Goal: Find contact information: Find contact information

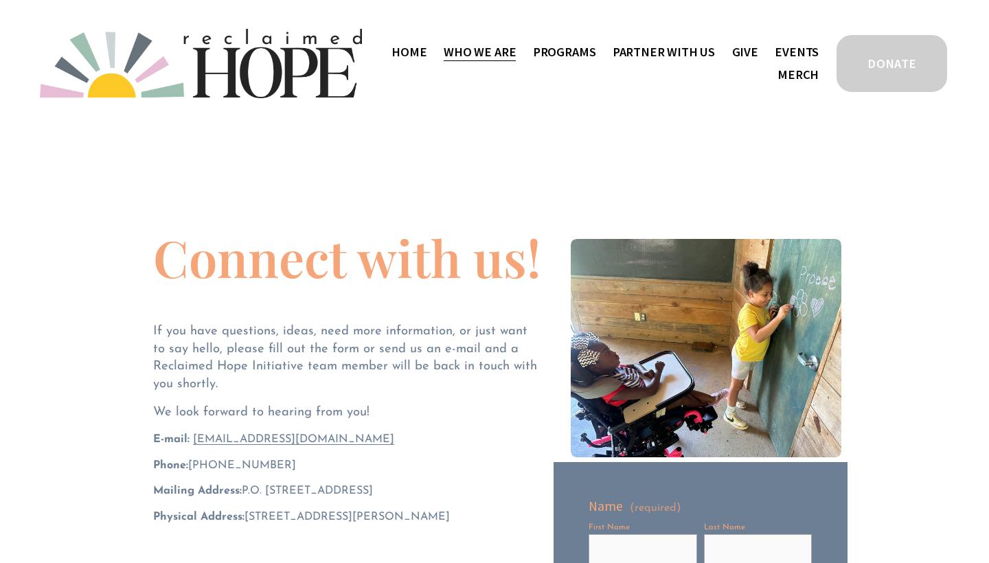
click at [0, 0] on span "Staff & Board" at bounding box center [0, 0] width 0 height 0
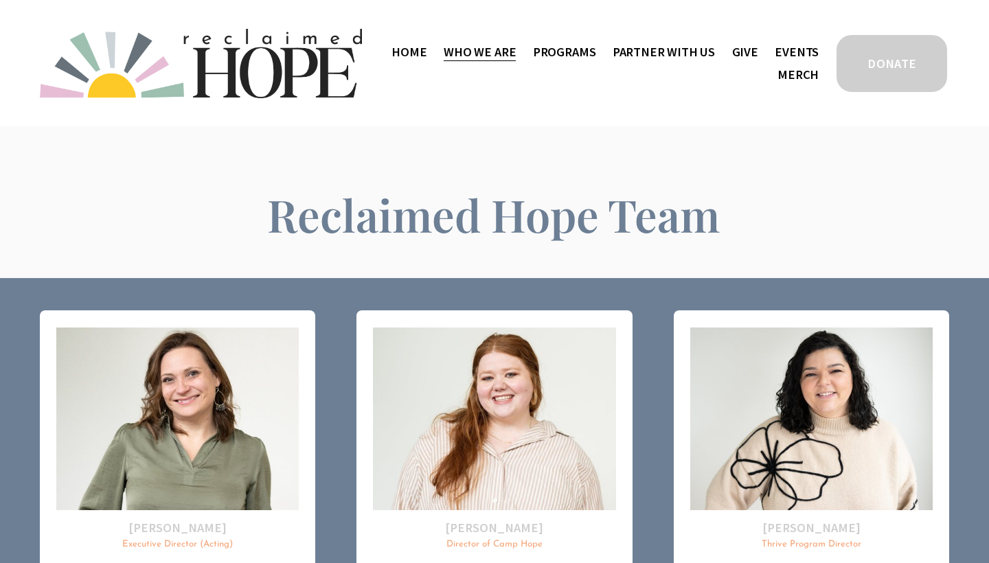
click at [795, 55] on link "Events" at bounding box center [797, 52] width 44 height 23
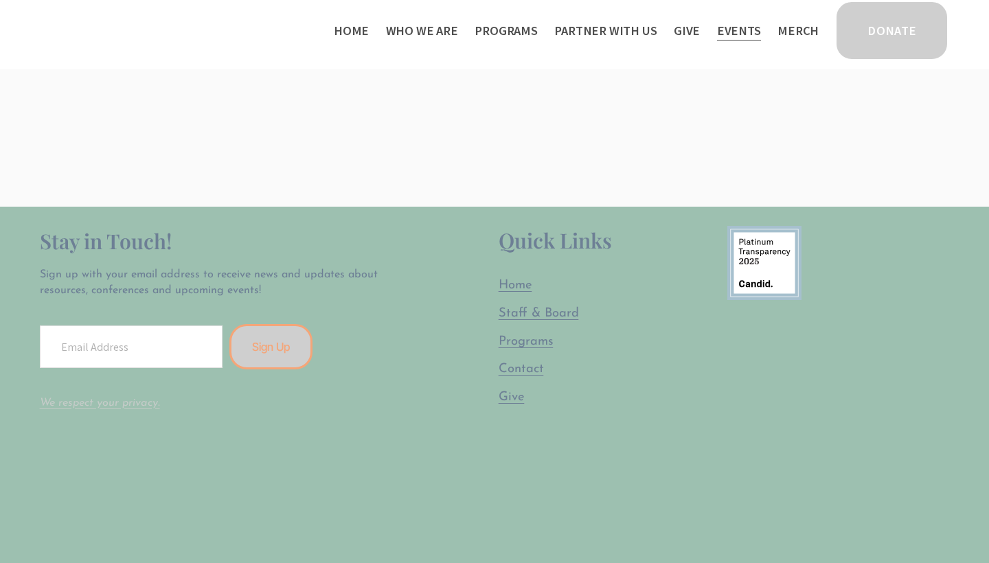
scroll to position [568, 0]
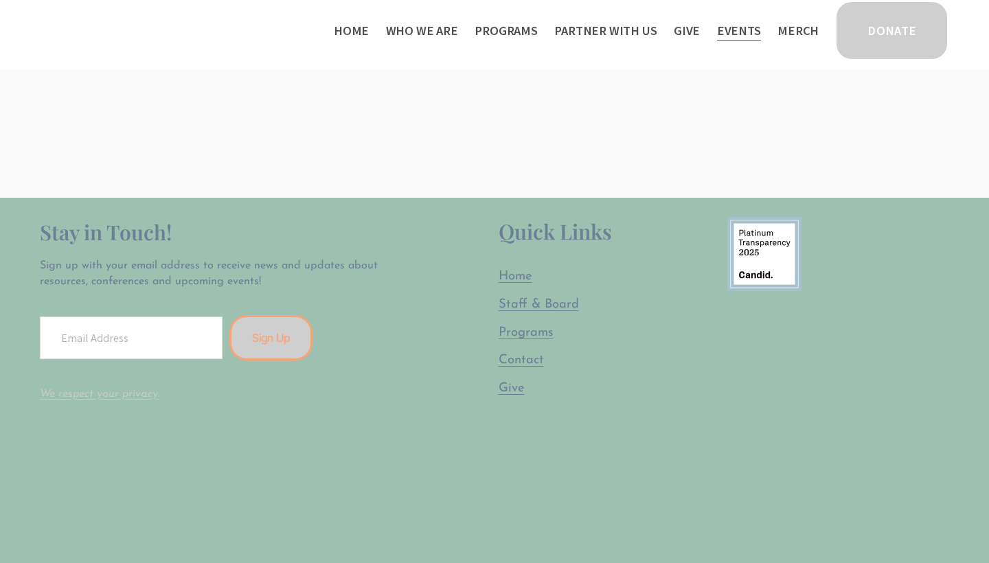
click at [524, 361] on span "Contact" at bounding box center [521, 360] width 45 height 13
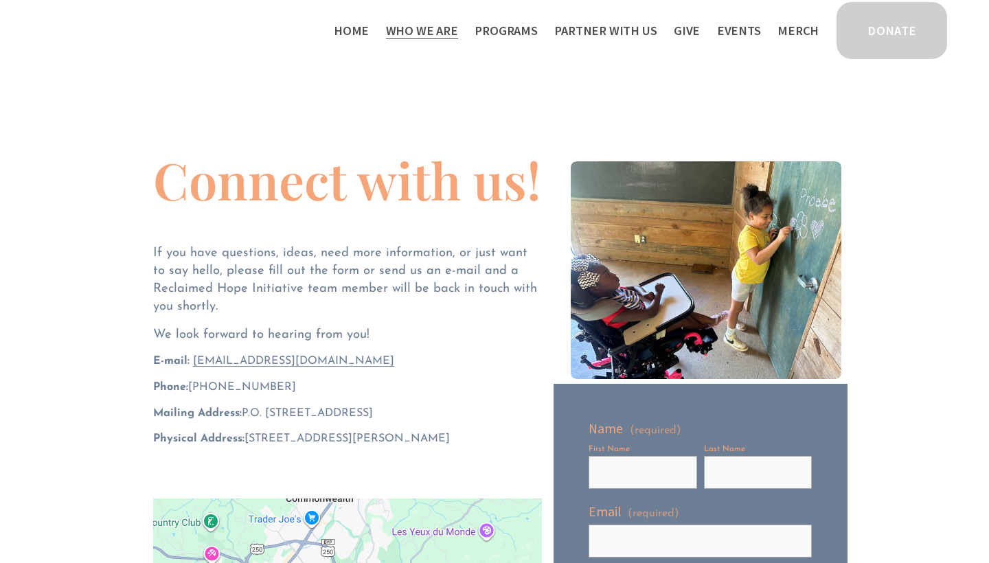
scroll to position [25, 0]
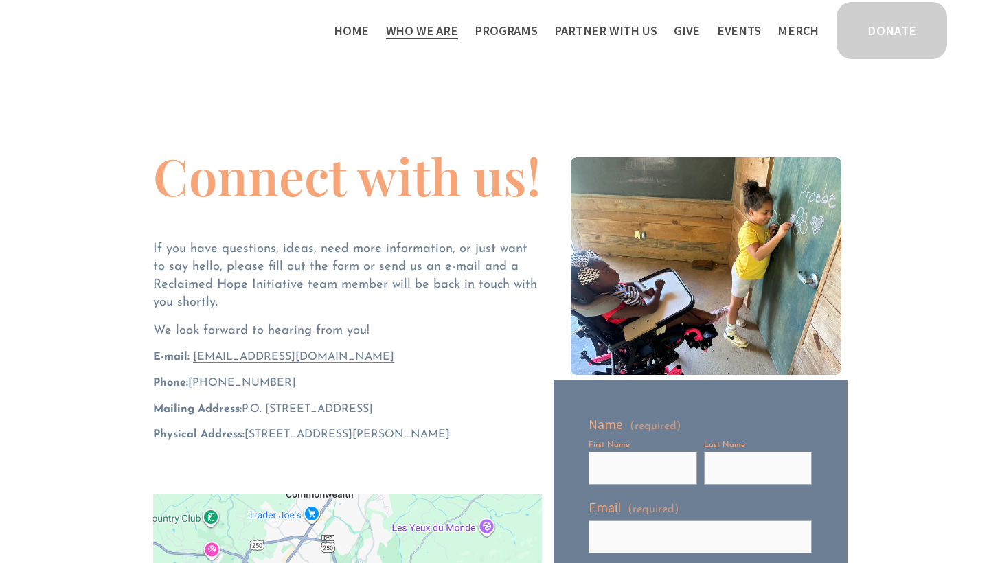
drag, startPoint x: 363, startPoint y: 352, endPoint x: 192, endPoint y: 350, distance: 170.4
click at [192, 350] on p "E-mail: [EMAIL_ADDRESS][DOMAIN_NAME]" at bounding box center [347, 358] width 388 height 16
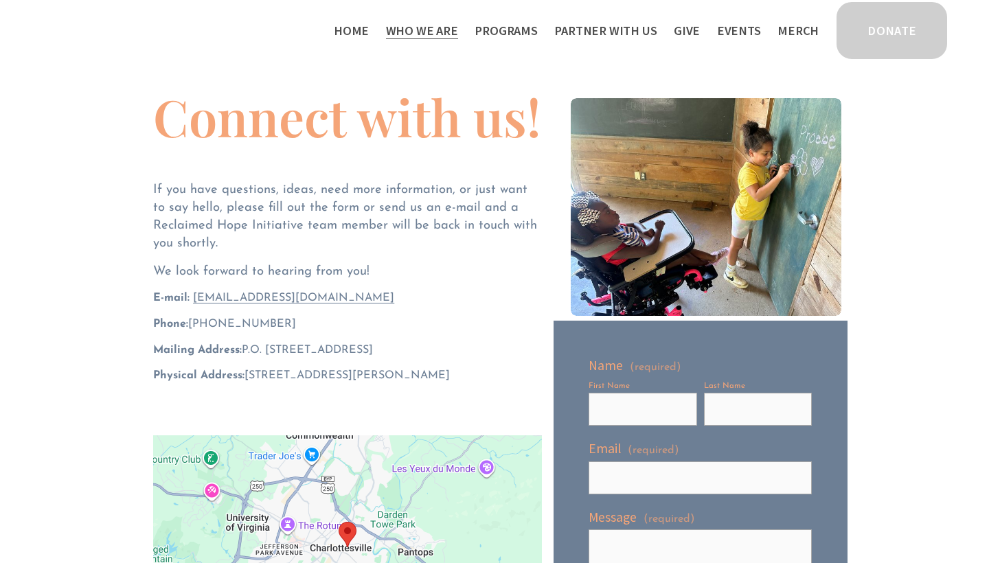
scroll to position [98, 0]
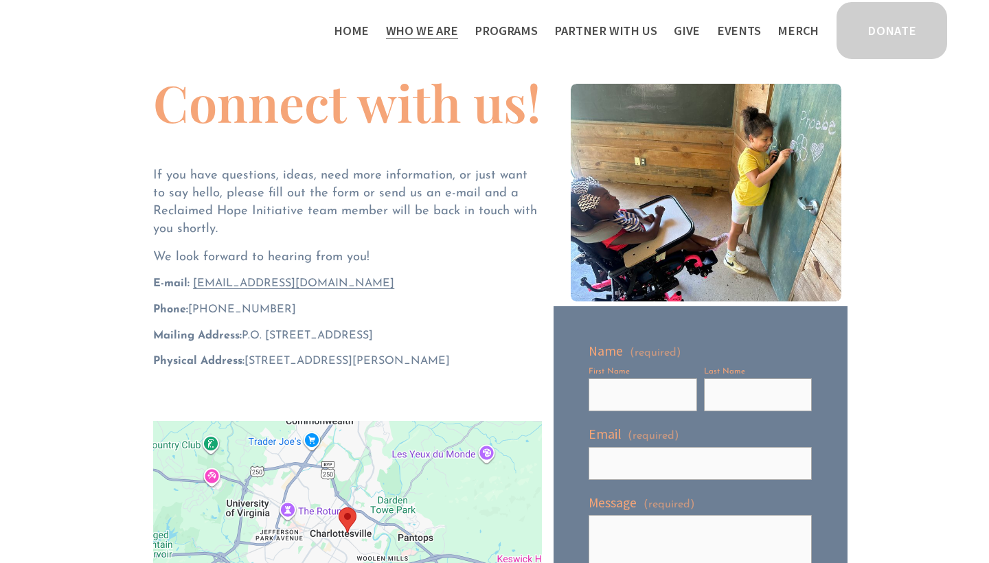
drag, startPoint x: 191, startPoint y: 276, endPoint x: 357, endPoint y: 287, distance: 165.9
click at [357, 287] on p "E-mail: [EMAIL_ADDRESS][DOMAIN_NAME]" at bounding box center [347, 284] width 388 height 16
copy p "[EMAIL_ADDRESS][DOMAIN_NAME]"
